Goal: Transaction & Acquisition: Purchase product/service

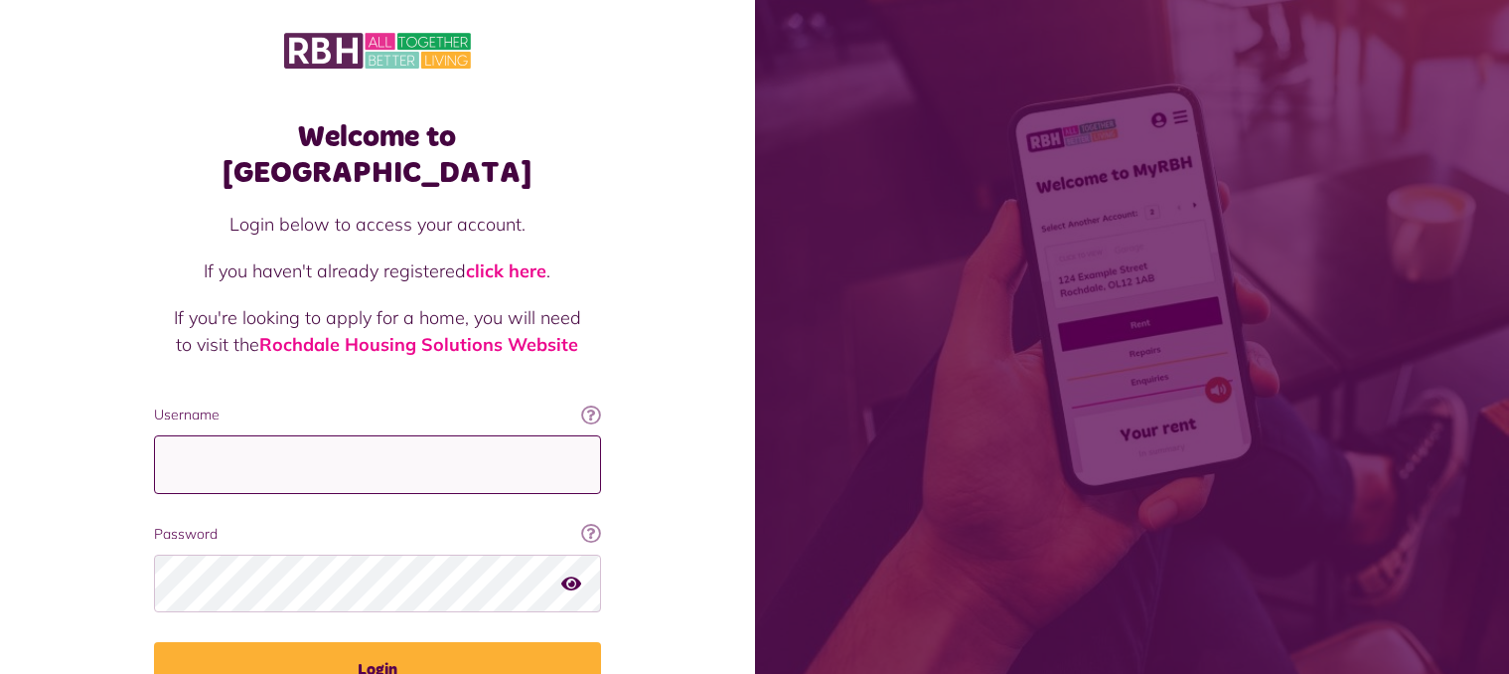
drag, startPoint x: 0, startPoint y: 0, endPoint x: 374, endPoint y: 442, distance: 578.8
click at [374, 442] on input "Username" at bounding box center [377, 464] width 447 height 59
type input "**********"
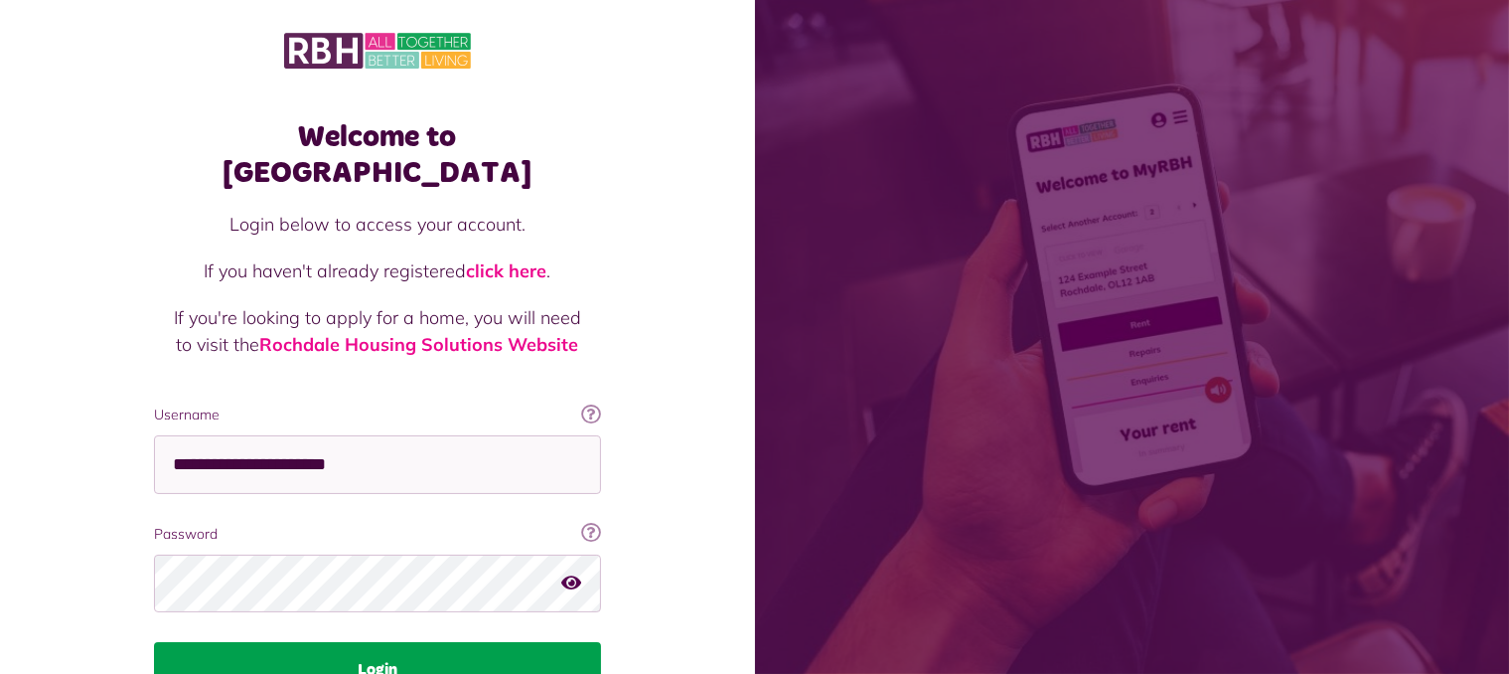
click at [454, 642] on button "Login" at bounding box center [377, 670] width 447 height 56
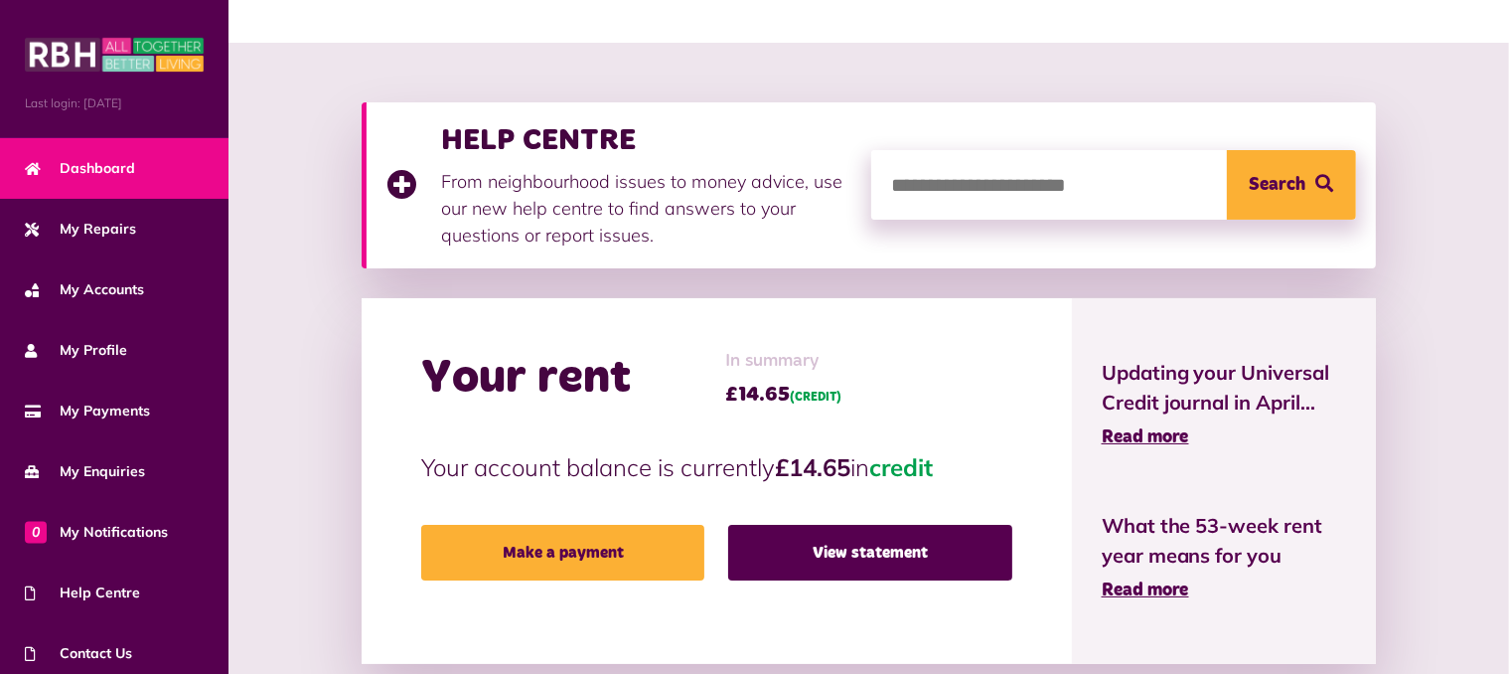
scroll to position [298, 0]
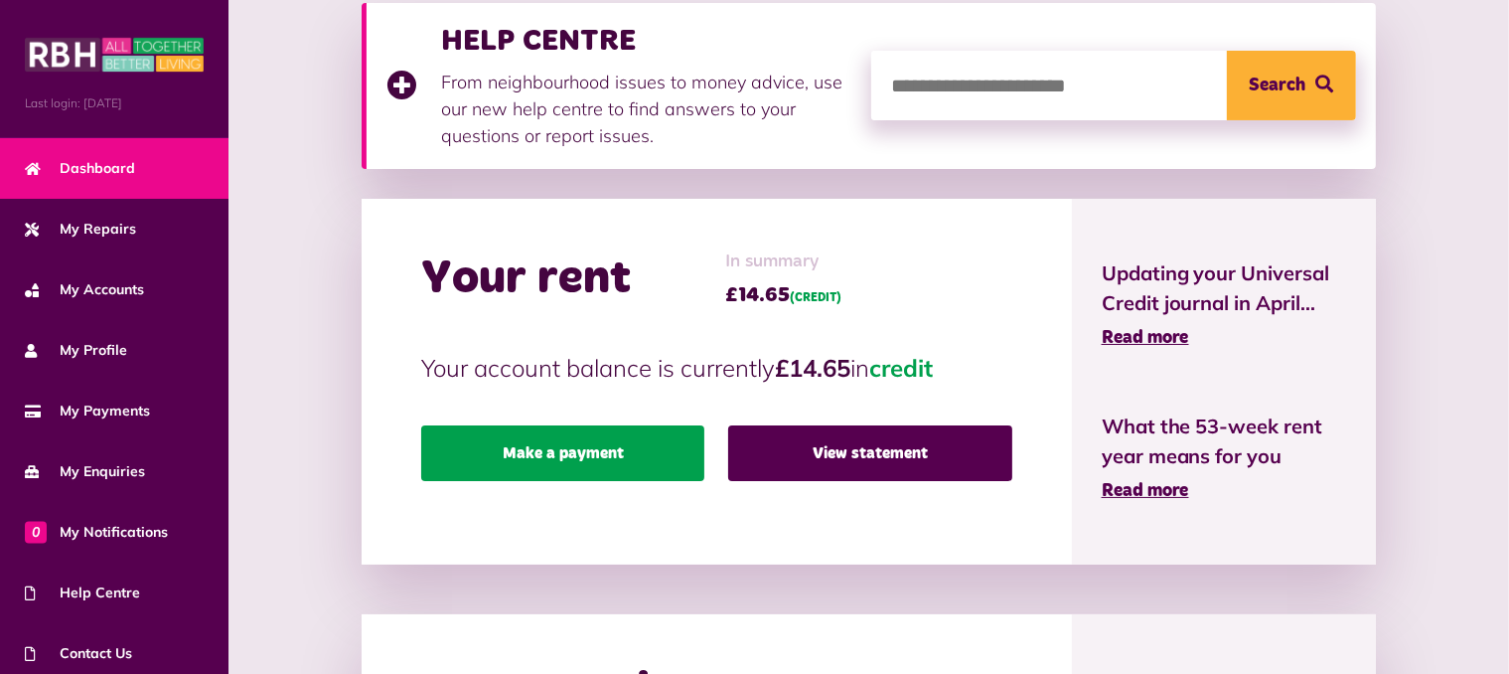
click at [610, 448] on link "Make a payment" at bounding box center [562, 453] width 283 height 56
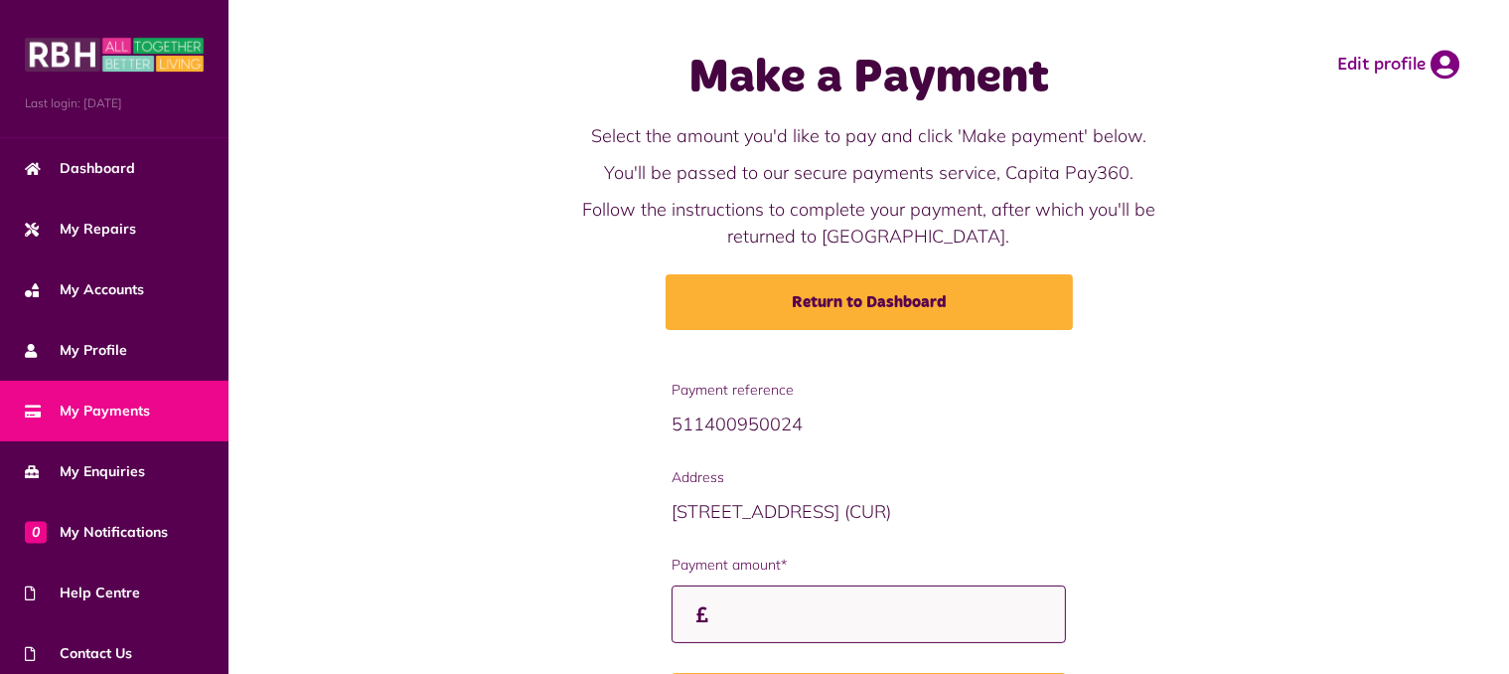
click at [755, 615] on input "Payment amount*" at bounding box center [868, 614] width 393 height 59
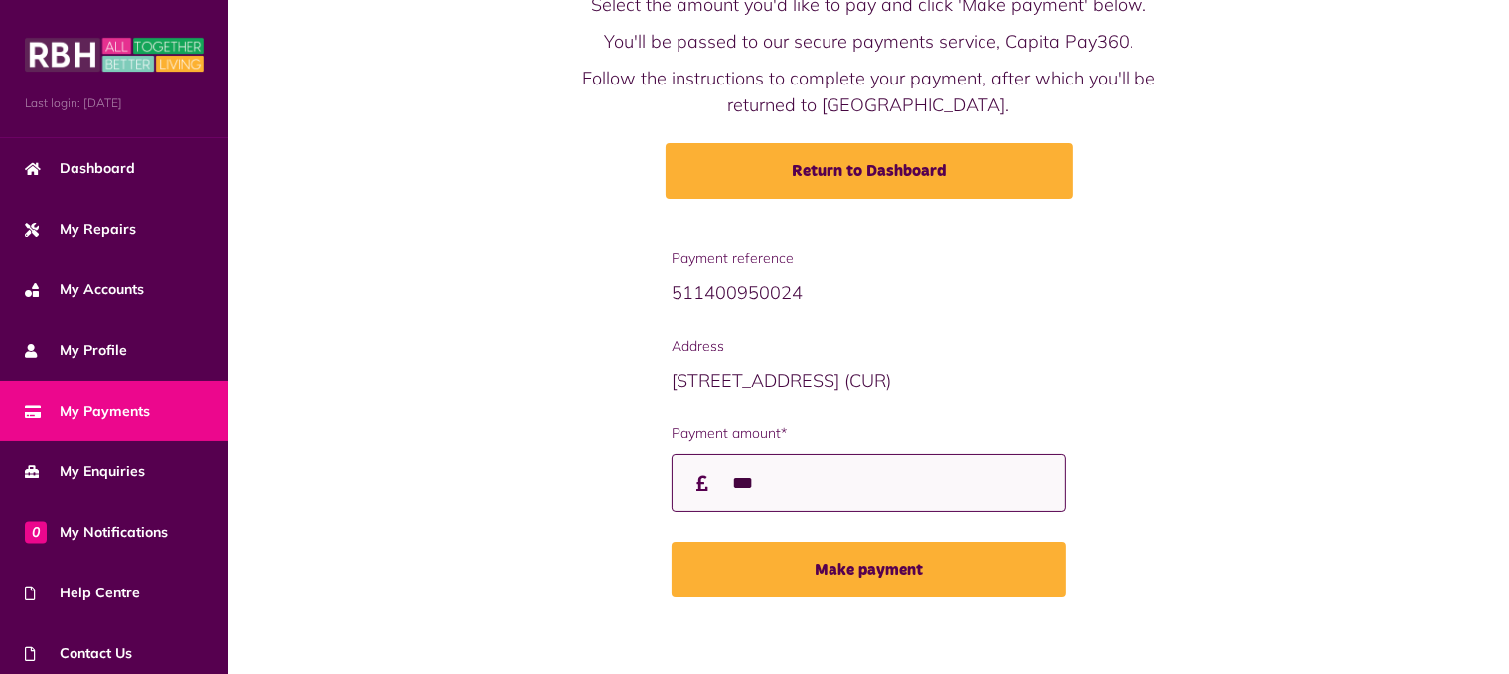
scroll to position [143, 0]
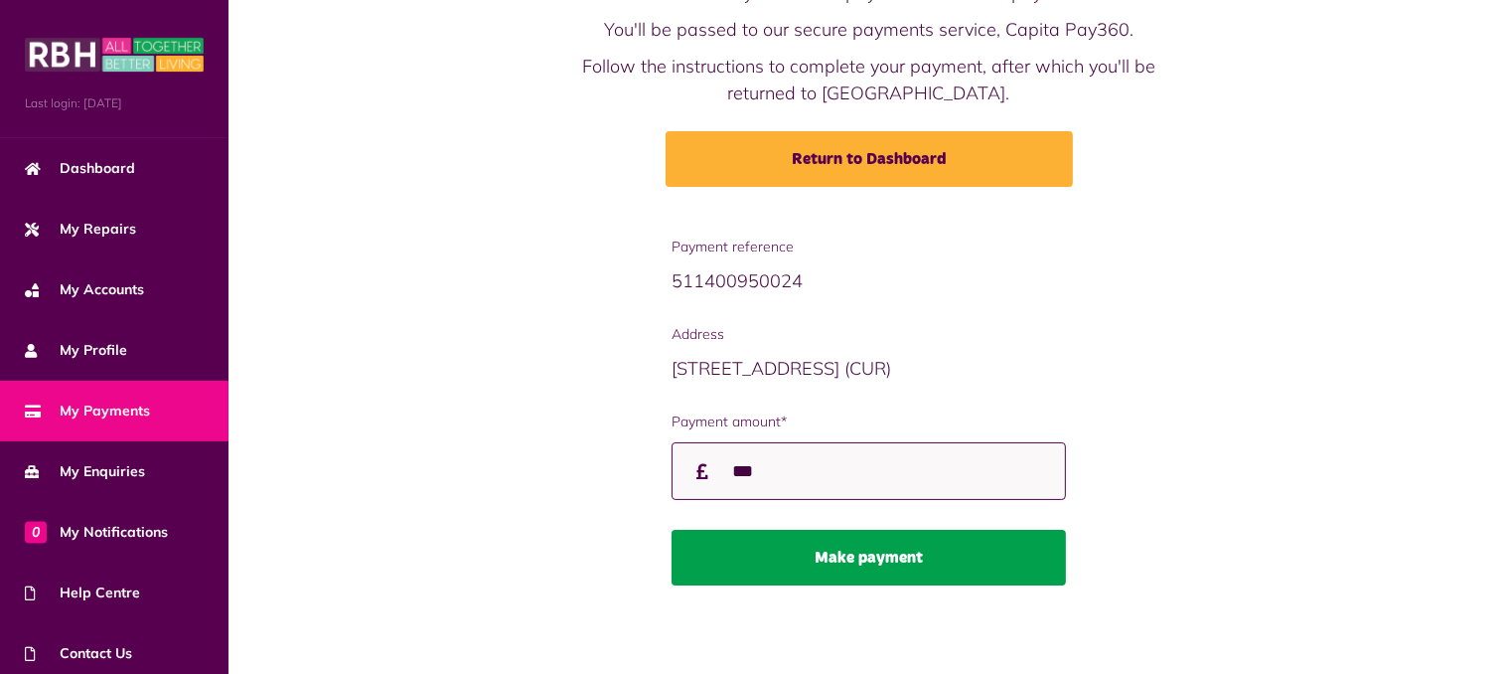
type input "***"
click at [823, 546] on button "Make payment" at bounding box center [868, 558] width 393 height 56
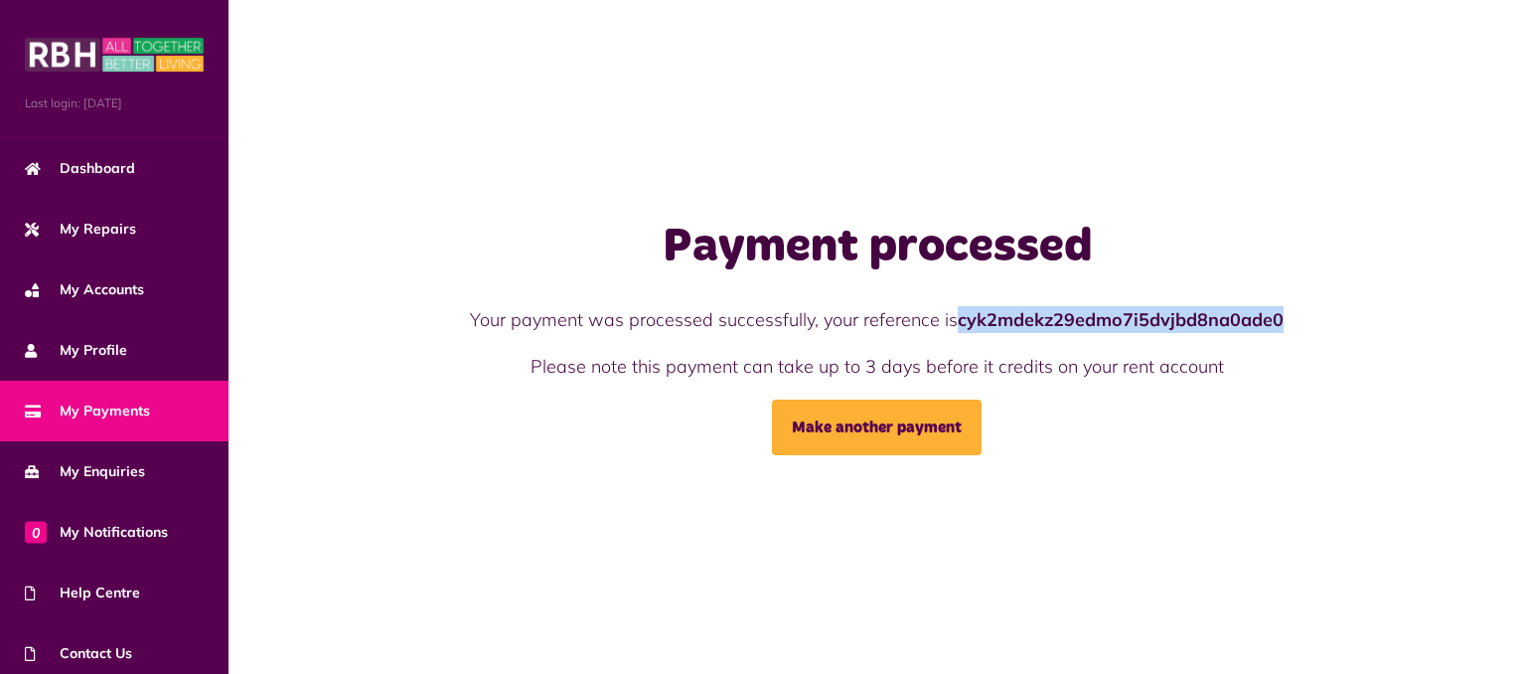
drag, startPoint x: 977, startPoint y: 324, endPoint x: 1276, endPoint y: 296, distance: 300.4
click at [1287, 286] on div "Payment processed Your payment was processed successfully, your reference is cy…" at bounding box center [877, 337] width 1061 height 236
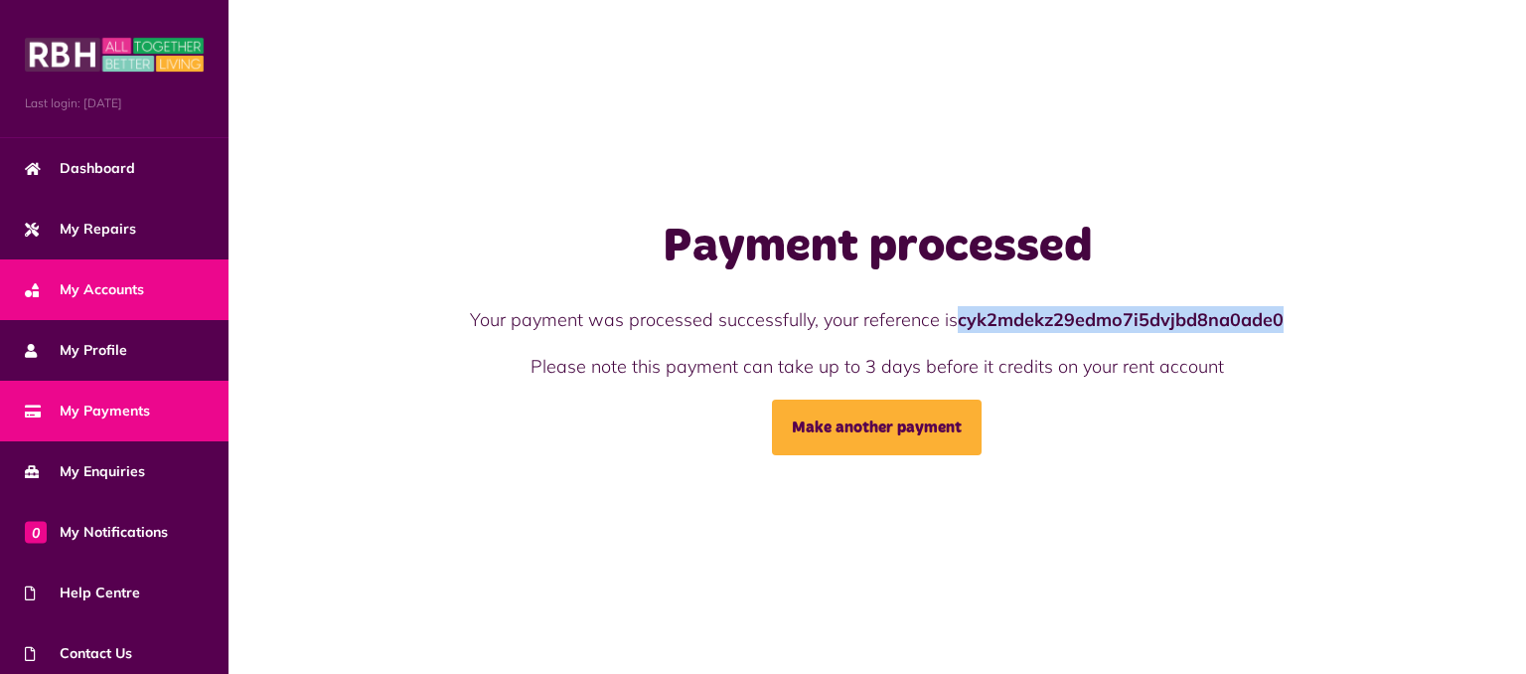
click at [134, 297] on span "My Accounts" at bounding box center [84, 289] width 119 height 21
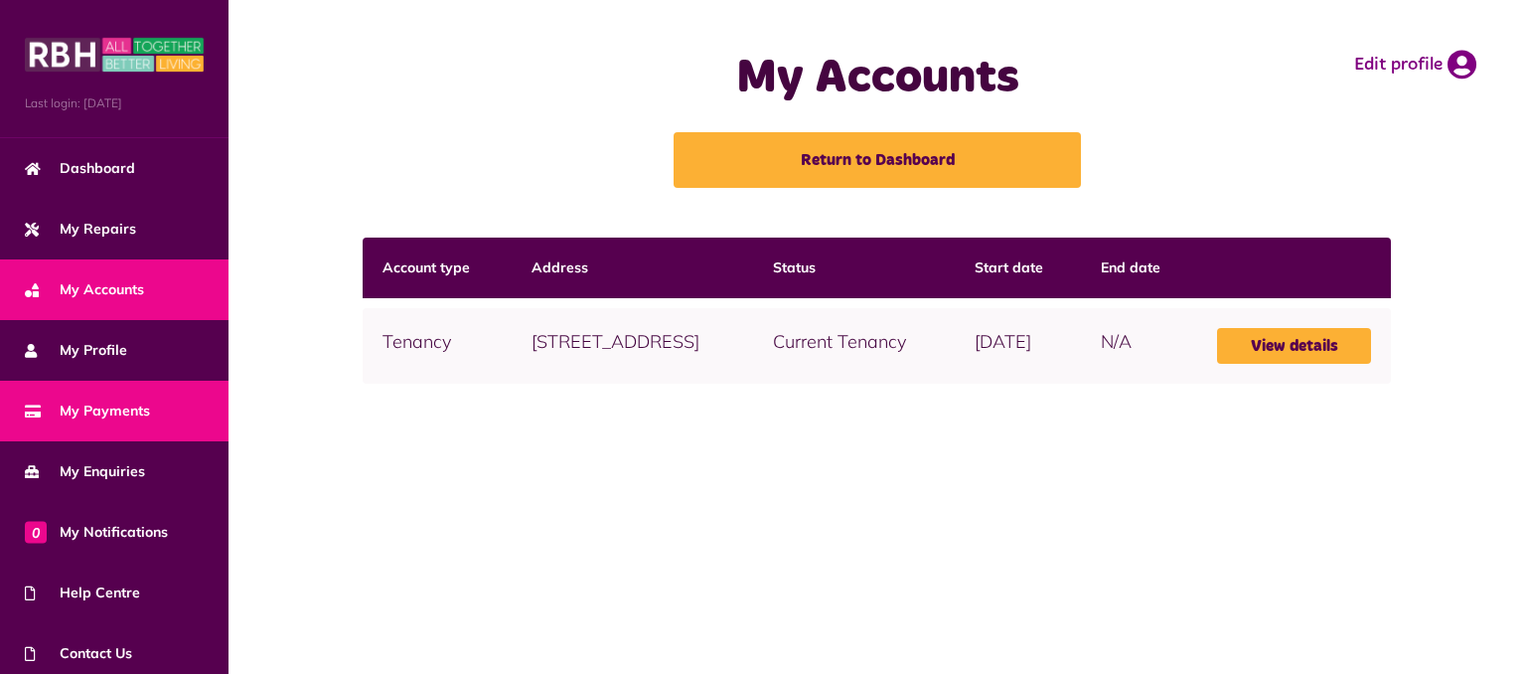
click at [131, 411] on span "My Payments" at bounding box center [87, 410] width 125 height 21
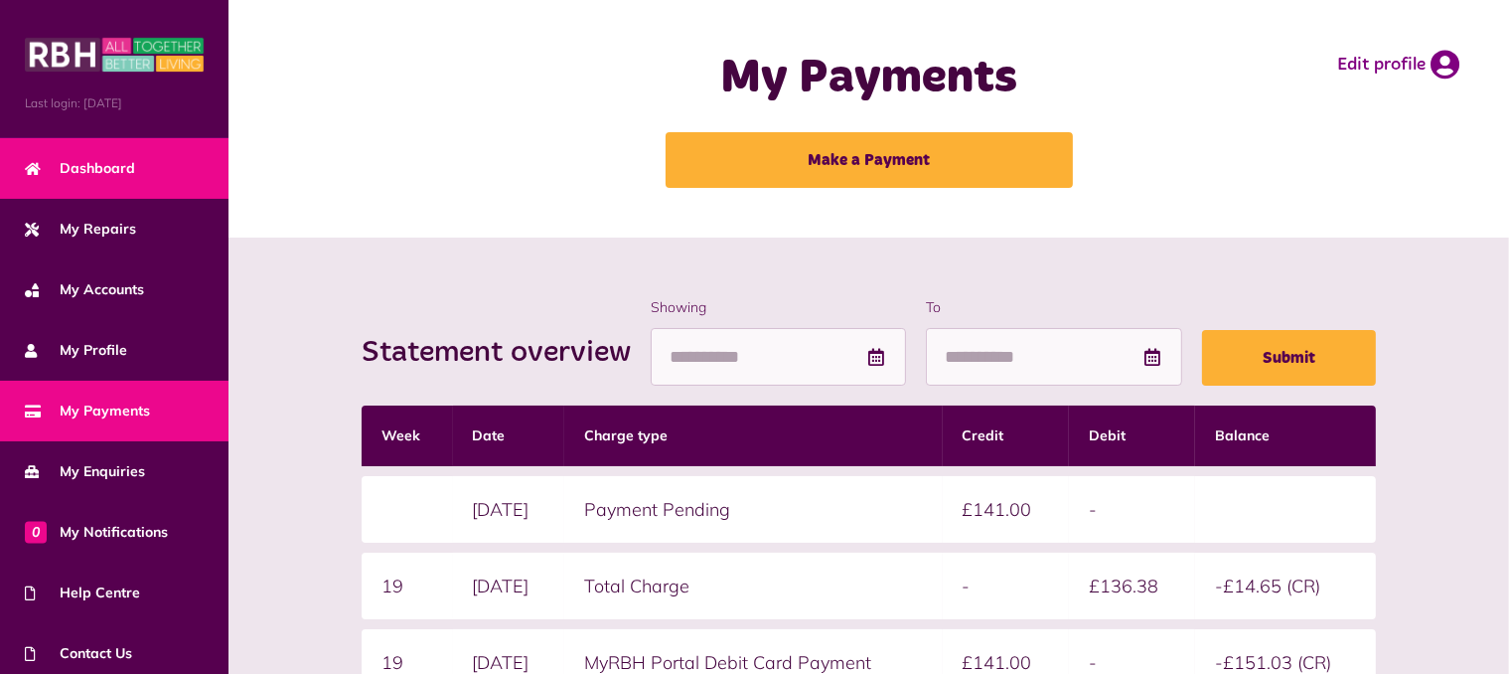
click at [60, 163] on span "Dashboard" at bounding box center [80, 168] width 110 height 21
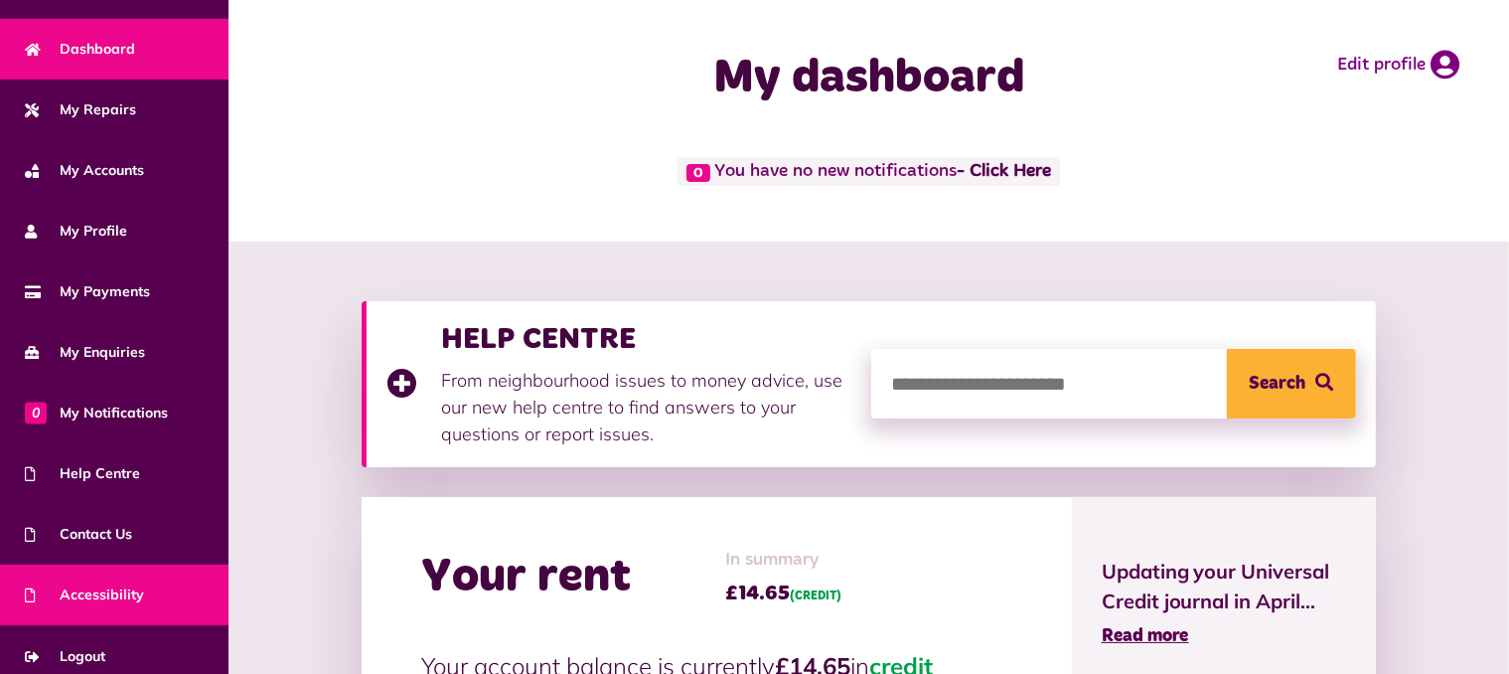
scroll to position [129, 0]
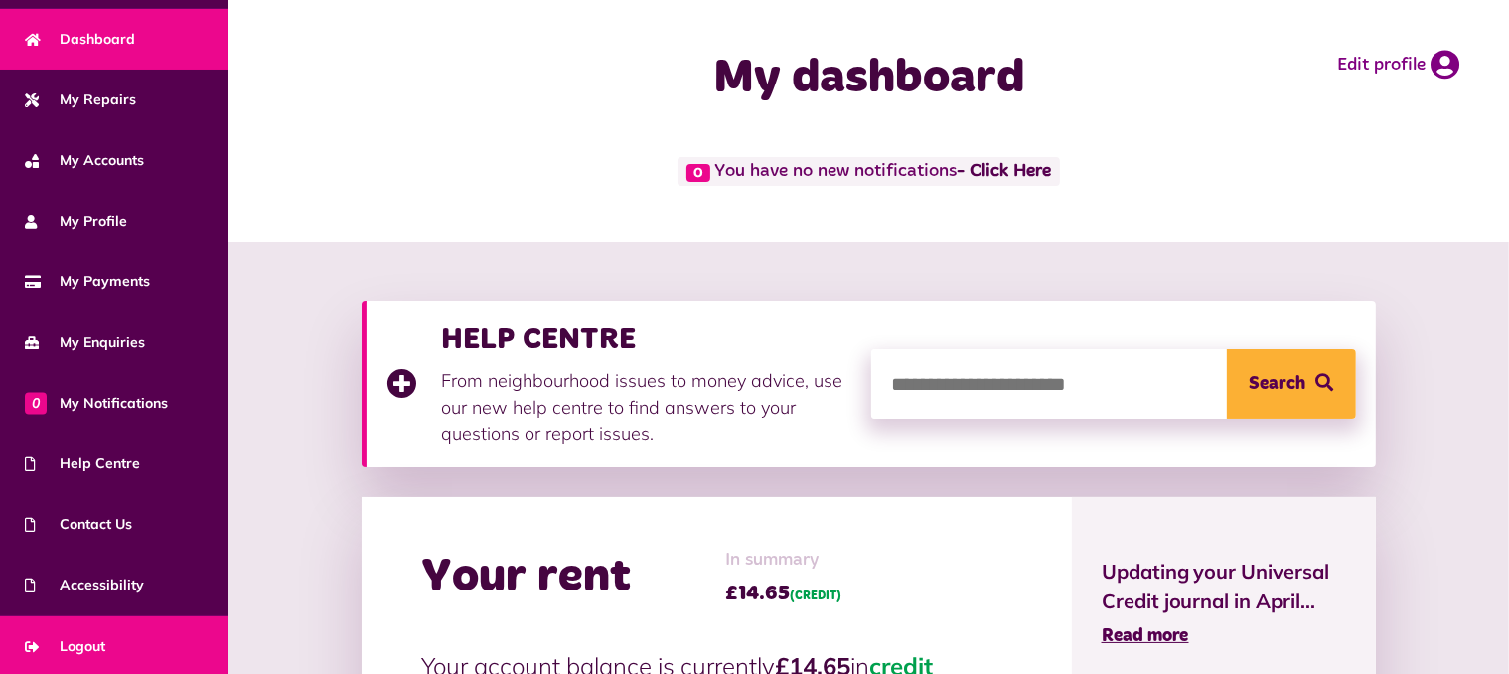
click at [91, 649] on span "Logout" at bounding box center [65, 646] width 80 height 21
